Goal: Transaction & Acquisition: Purchase product/service

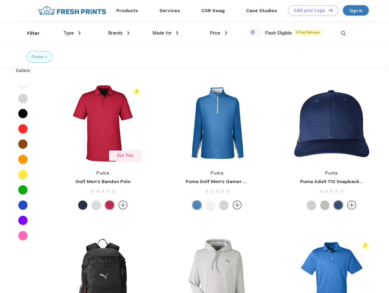
click at [311, 10] on link "Add your Logo Design Tool" at bounding box center [313, 10] width 50 height 11
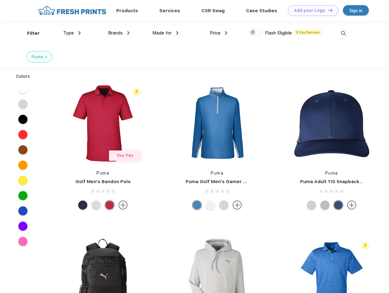
click at [0, 0] on div "Design Tool" at bounding box center [0, 0] width 0 height 0
click at [327, 10] on link "Add your Logo Design Tool" at bounding box center [313, 10] width 50 height 11
click at [29, 33] on div "Filter" at bounding box center [33, 33] width 13 height 7
click at [72, 33] on span "Type" at bounding box center [68, 32] width 11 height 5
click at [119, 33] on span "Brands" at bounding box center [115, 32] width 15 height 5
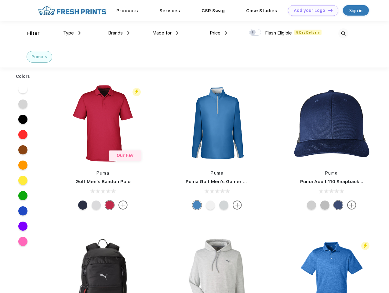
click at [165, 33] on span "Made for" at bounding box center [161, 32] width 19 height 5
click at [219, 33] on span "Price" at bounding box center [215, 32] width 11 height 5
click at [255, 33] on div at bounding box center [255, 32] width 12 height 7
click at [253, 33] on input "checkbox" at bounding box center [251, 31] width 4 height 4
click at [343, 33] on img at bounding box center [343, 33] width 10 height 10
